Goal: Information Seeking & Learning: Learn about a topic

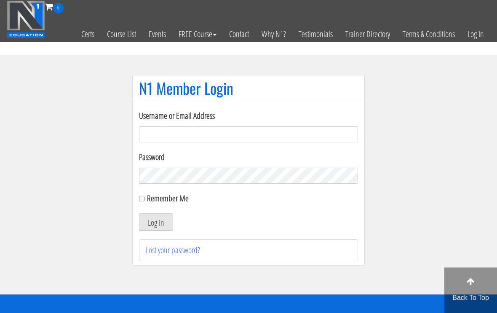
scroll to position [55, 0]
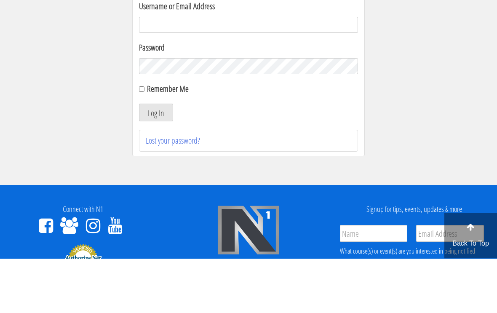
type input "[EMAIL_ADDRESS][DOMAIN_NAME]"
click at [156, 168] on button "Log In" at bounding box center [156, 167] width 34 height 18
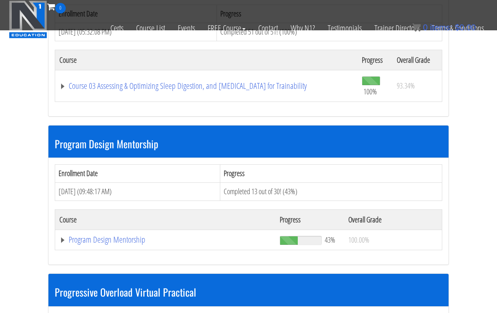
scroll to position [881, 0]
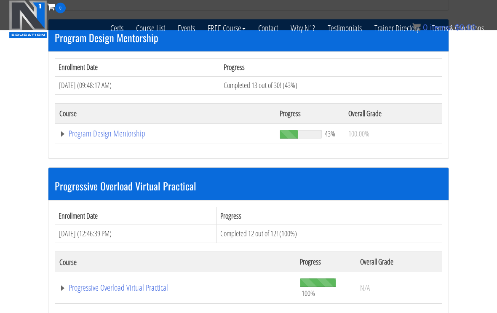
click at [127, 132] on link "Program Design Mentorship" at bounding box center [165, 134] width 212 height 8
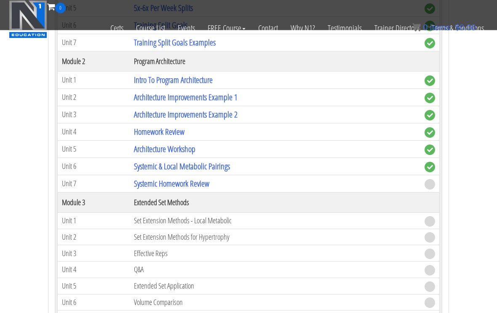
scroll to position [1117, 0]
click at [195, 181] on link "Systemic Homework Review" at bounding box center [171, 183] width 75 height 11
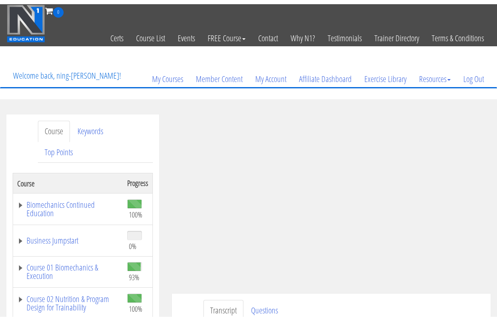
scroll to position [10, 0]
